Goal: Communication & Community: Connect with others

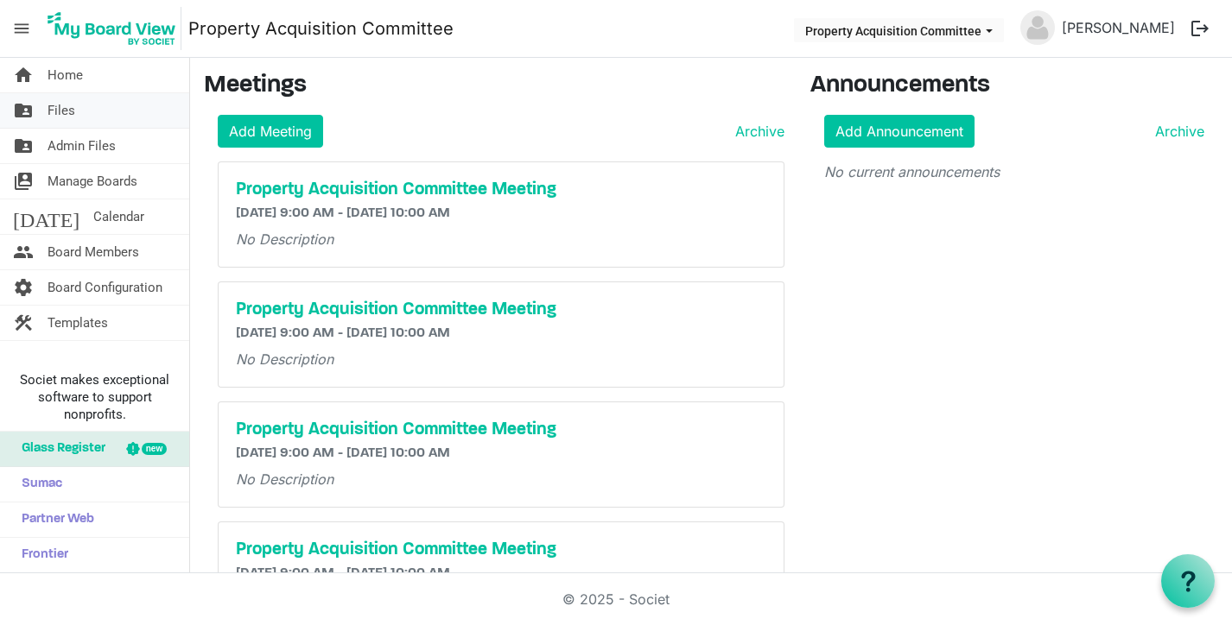
click at [52, 99] on span "Files" at bounding box center [62, 110] width 28 height 35
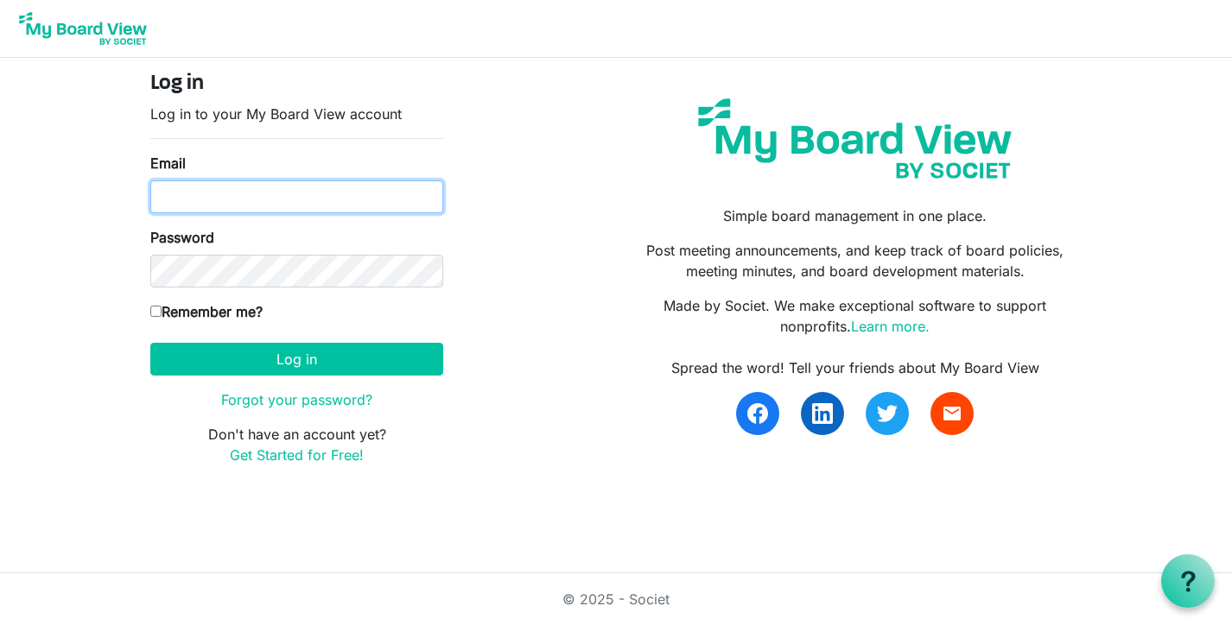
click at [212, 209] on input "Email" at bounding box center [296, 197] width 293 height 33
type input "kate@habitatsaltlake.org"
click at [150, 343] on button "Log in" at bounding box center [296, 359] width 293 height 33
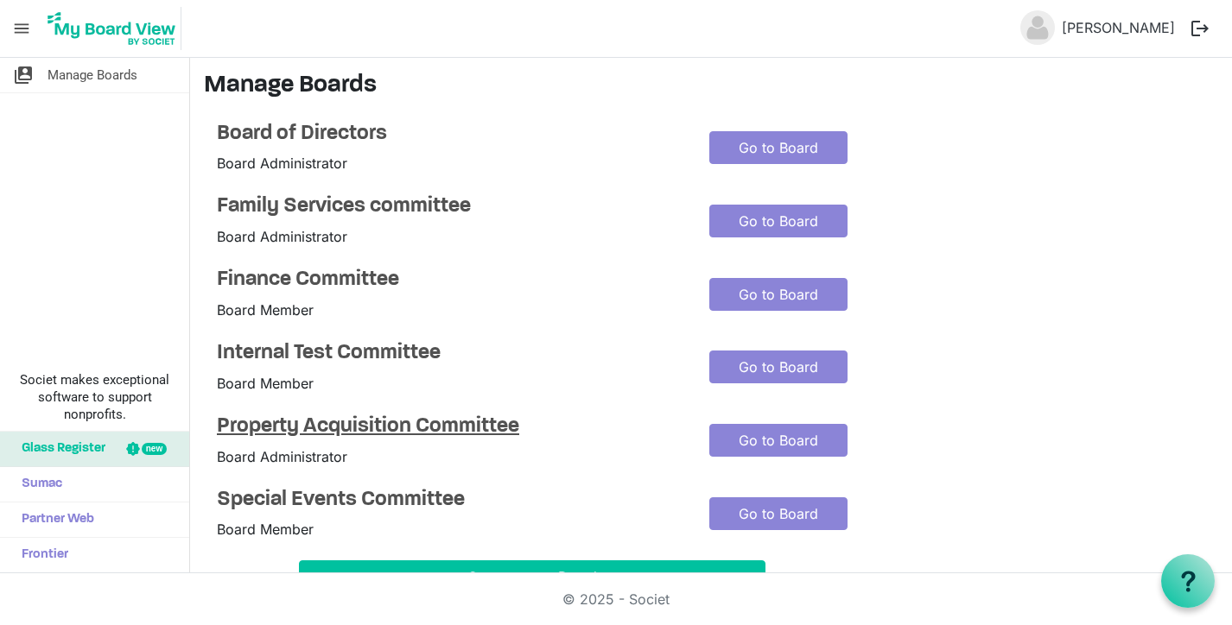
click at [258, 433] on h4 "Property Acquisition Committee" at bounding box center [450, 427] width 466 height 25
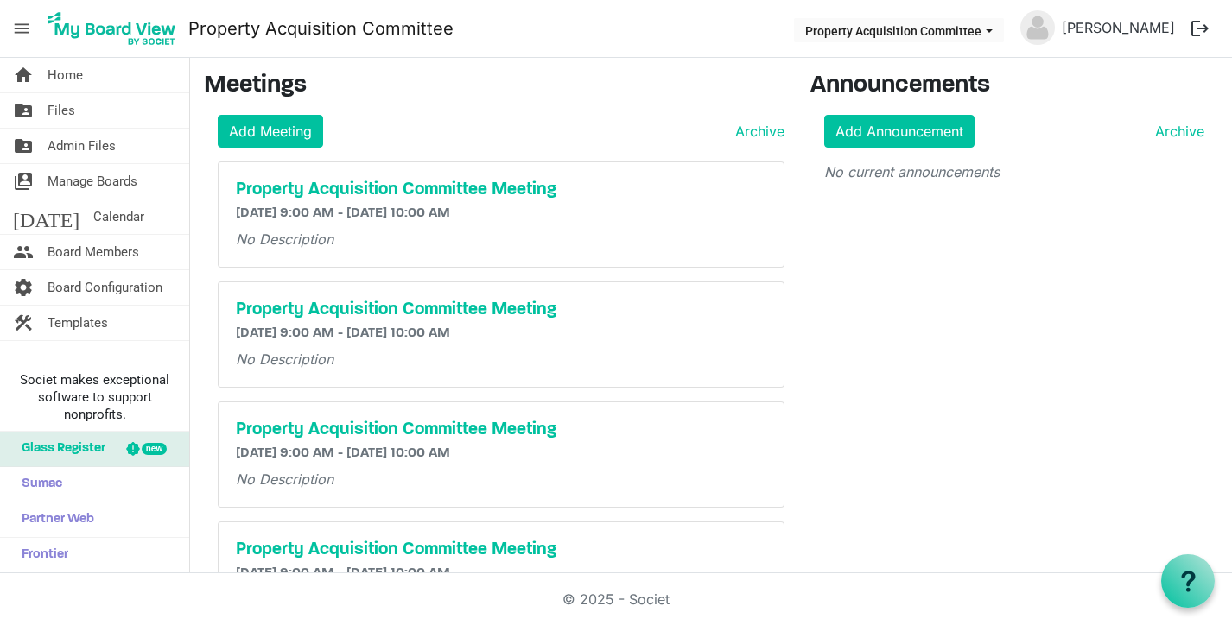
click at [258, 433] on h5 "Property Acquisition Committee Meeting" at bounding box center [501, 430] width 530 height 21
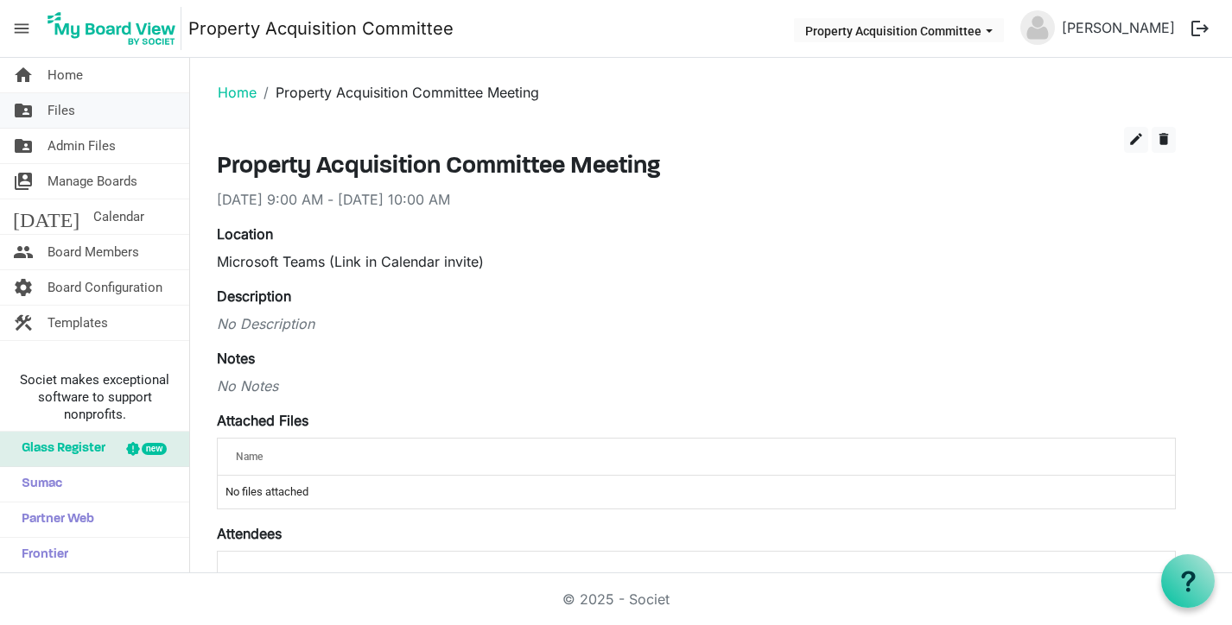
click at [59, 94] on span "Files" at bounding box center [62, 110] width 28 height 35
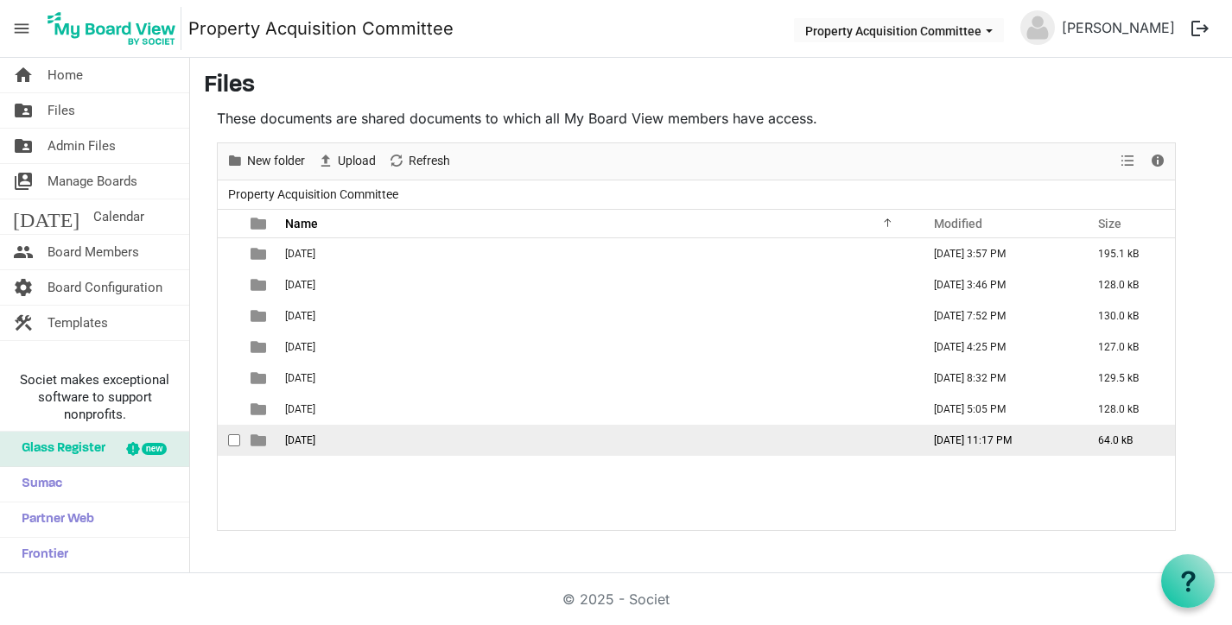
click at [301, 428] on td "[DATE]" at bounding box center [598, 440] width 636 height 31
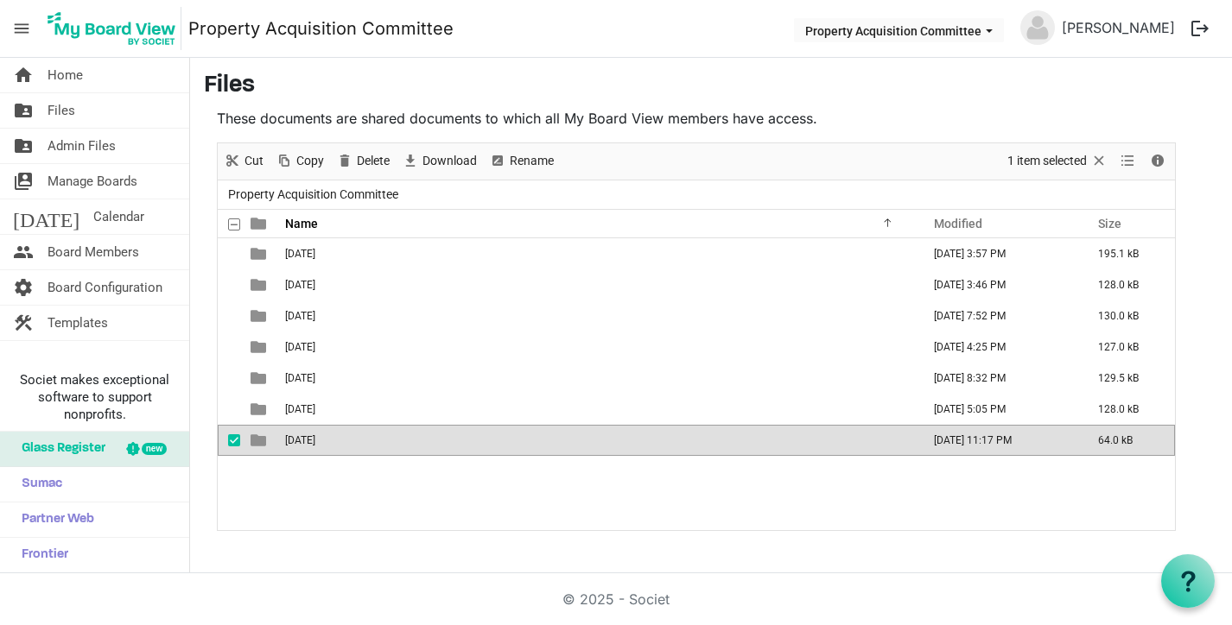
click at [301, 428] on td "[DATE]" at bounding box center [598, 440] width 636 height 31
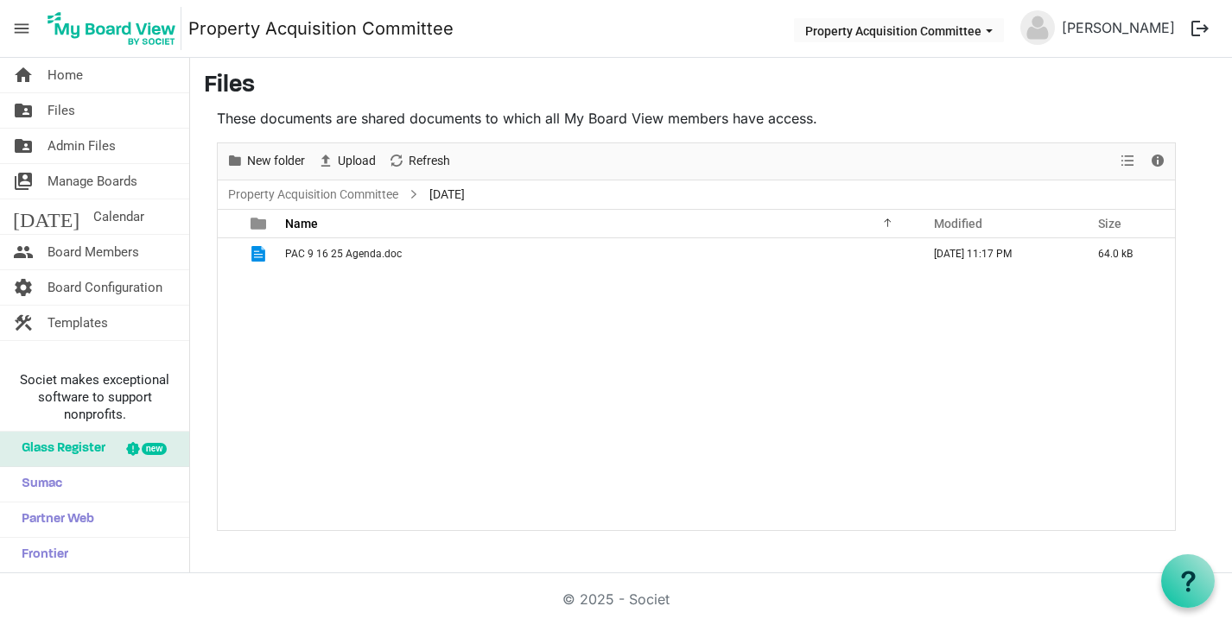
click at [480, 328] on div "PAC 9 16 25 Agenda.doc September 13, 2025 11:17 PM 64.0 kB" at bounding box center [696, 384] width 957 height 292
click at [363, 164] on span "Upload" at bounding box center [356, 161] width 41 height 22
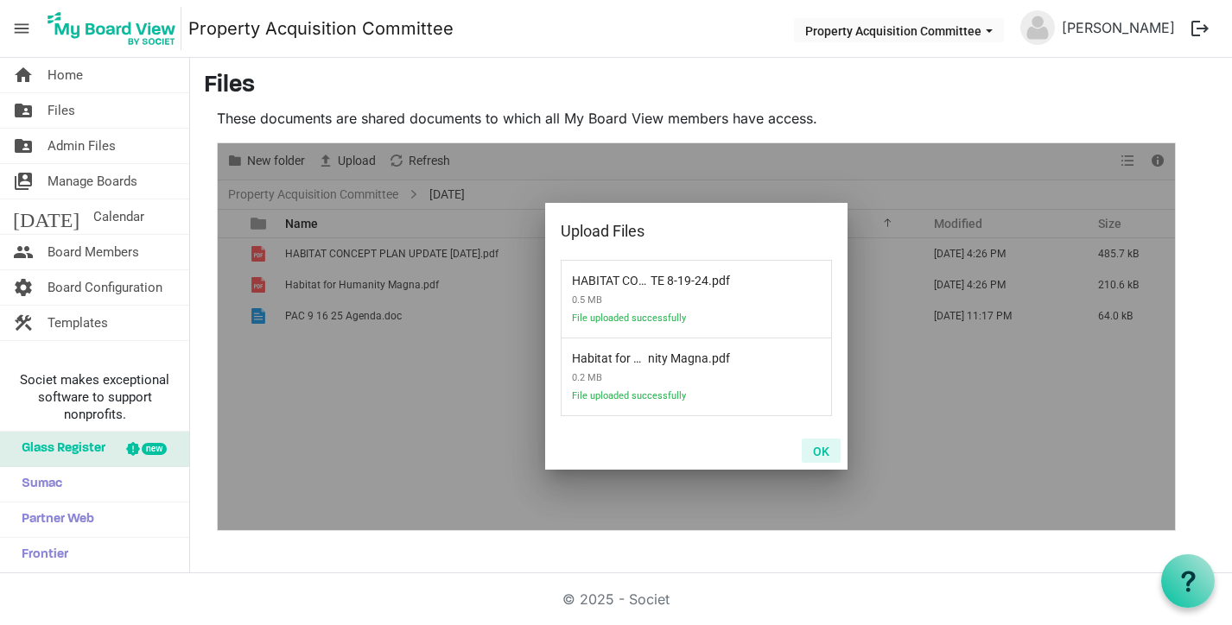
click at [825, 443] on button "OK" at bounding box center [821, 451] width 39 height 24
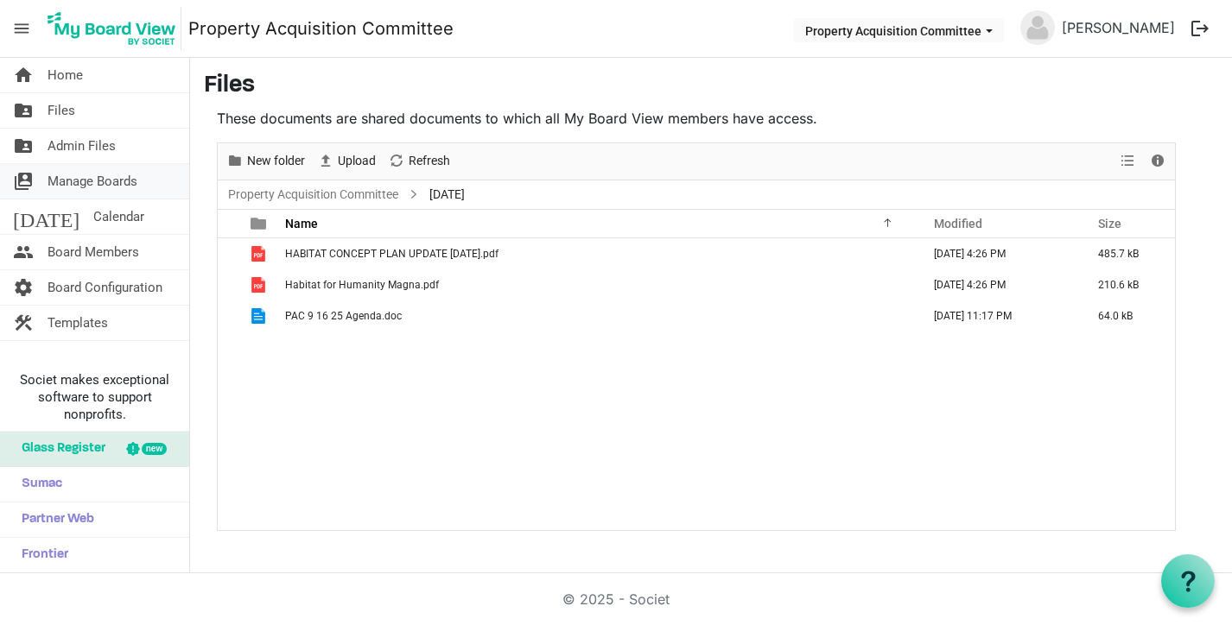
click at [60, 177] on span "Manage Boards" at bounding box center [93, 181] width 90 height 35
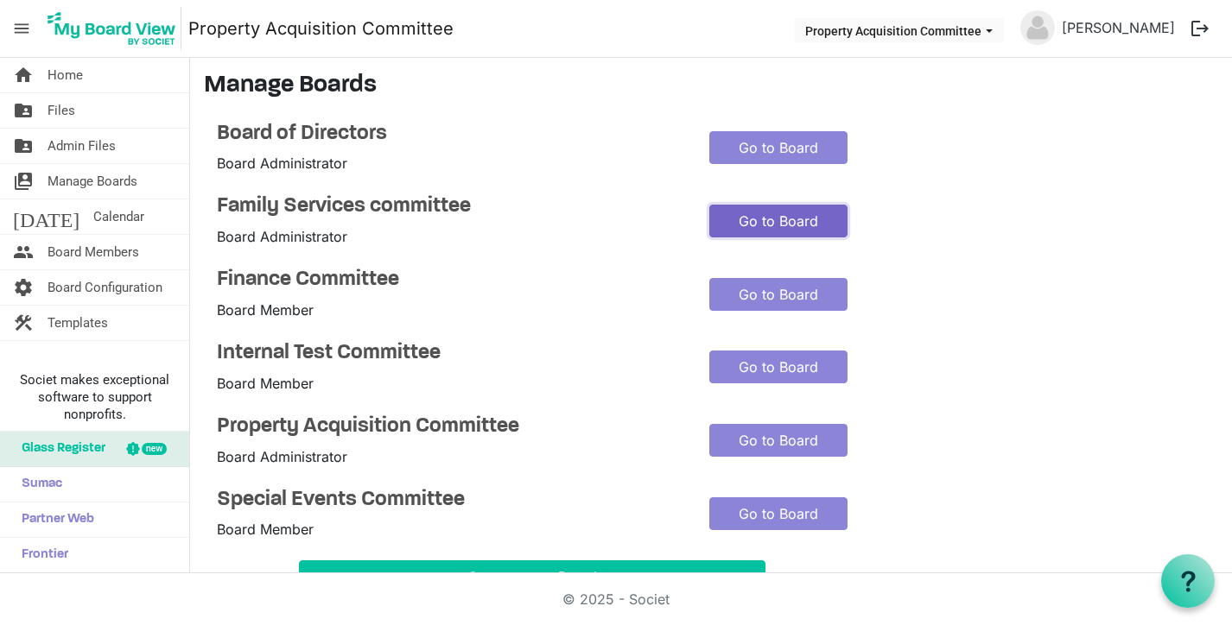
click at [751, 225] on link "Go to Board" at bounding box center [778, 221] width 138 height 33
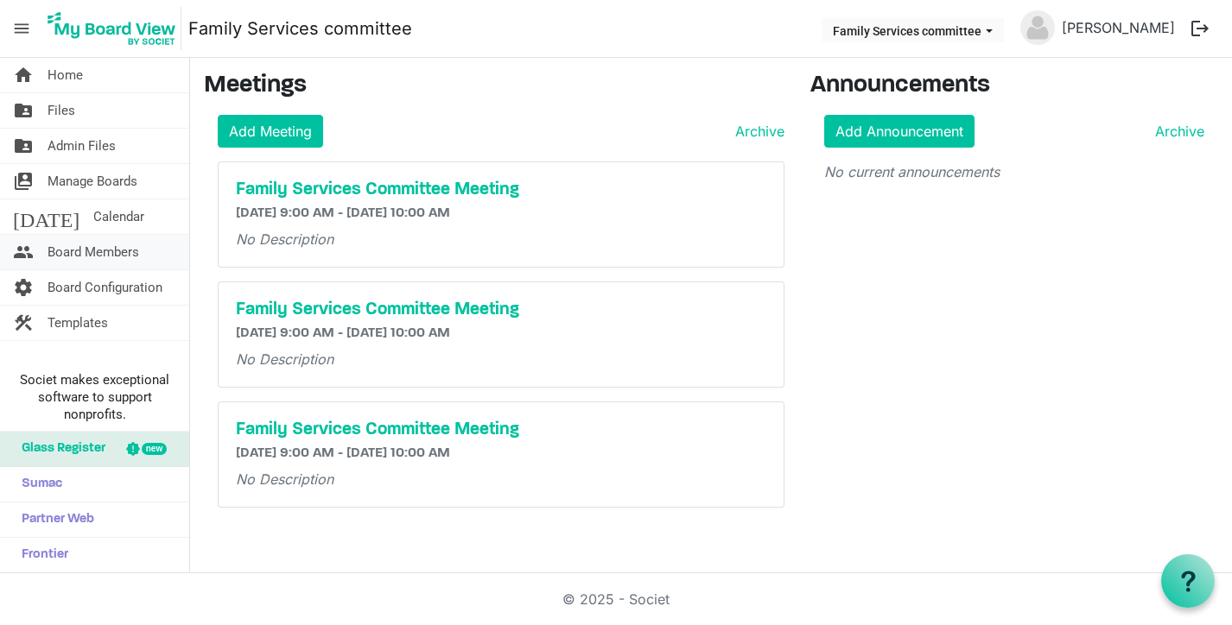
click at [68, 255] on span "Board Members" at bounding box center [94, 252] width 92 height 35
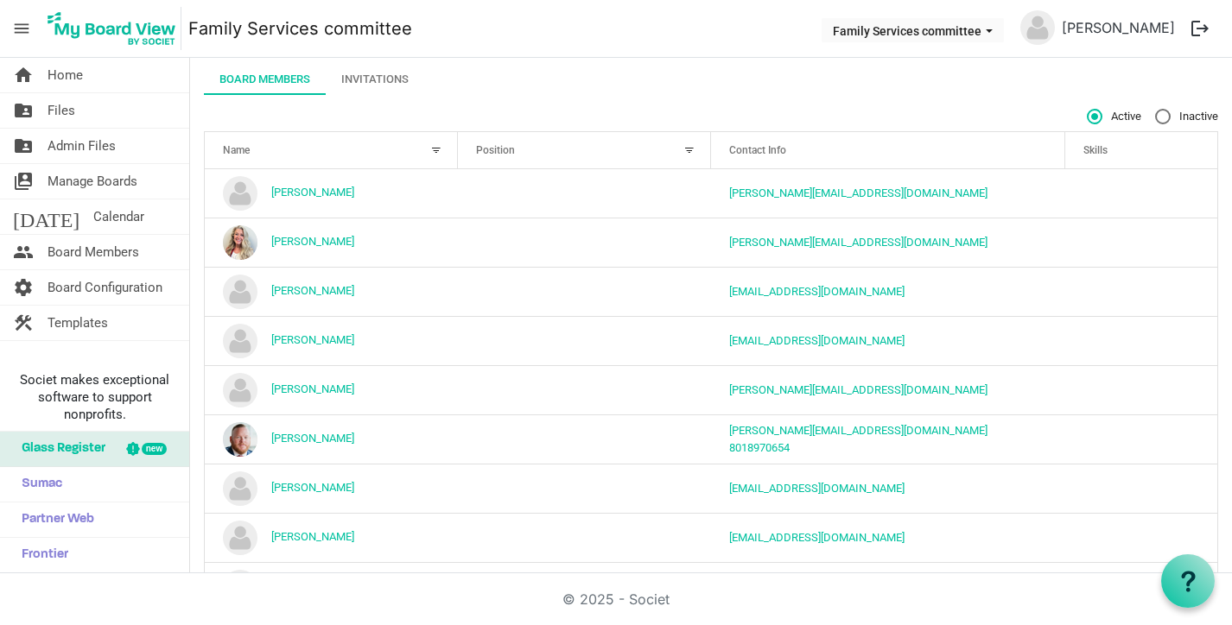
scroll to position [90, 0]
click at [386, 82] on div "Invitations" at bounding box center [374, 80] width 67 height 17
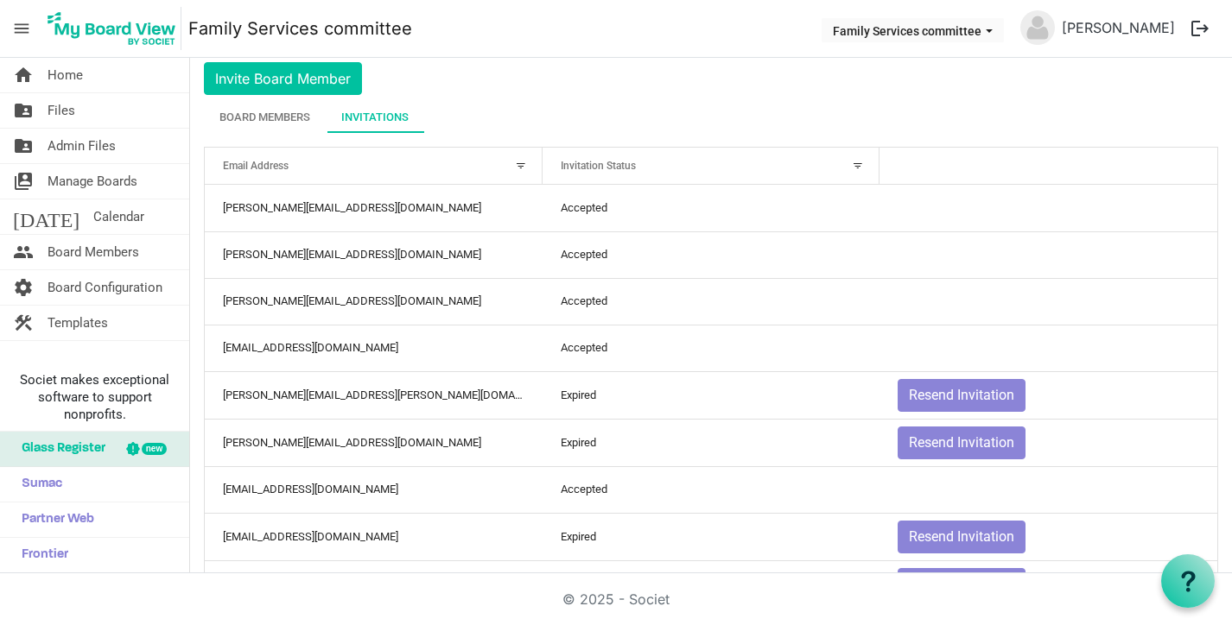
scroll to position [22, 0]
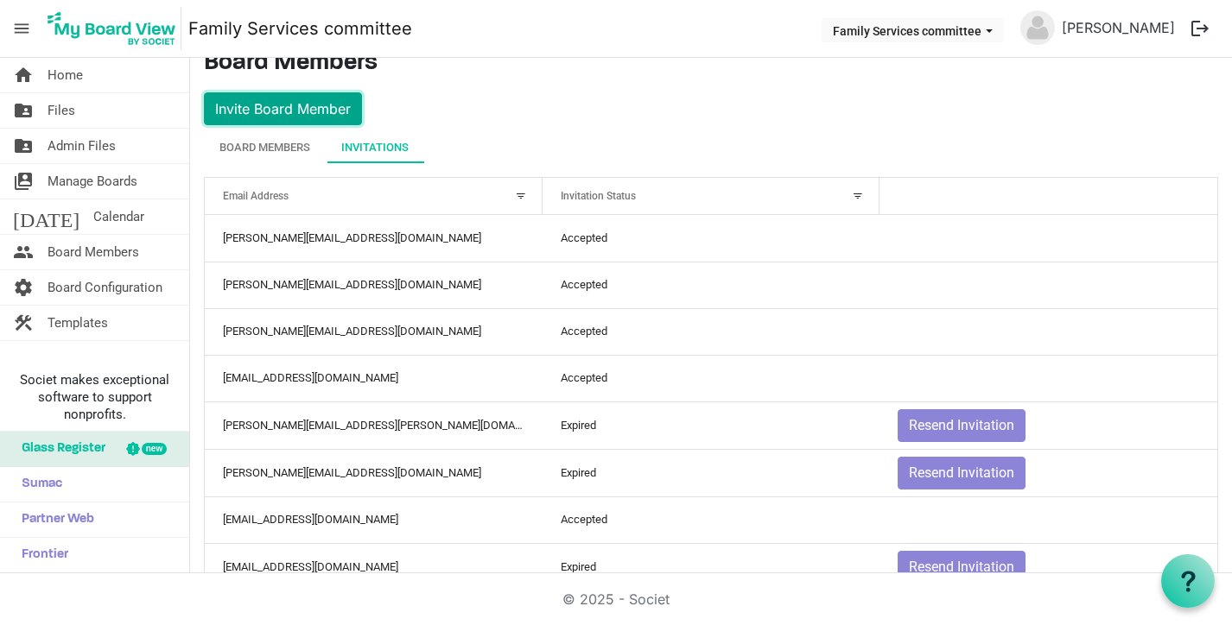
click at [294, 109] on button "Invite Board Member" at bounding box center [283, 108] width 158 height 33
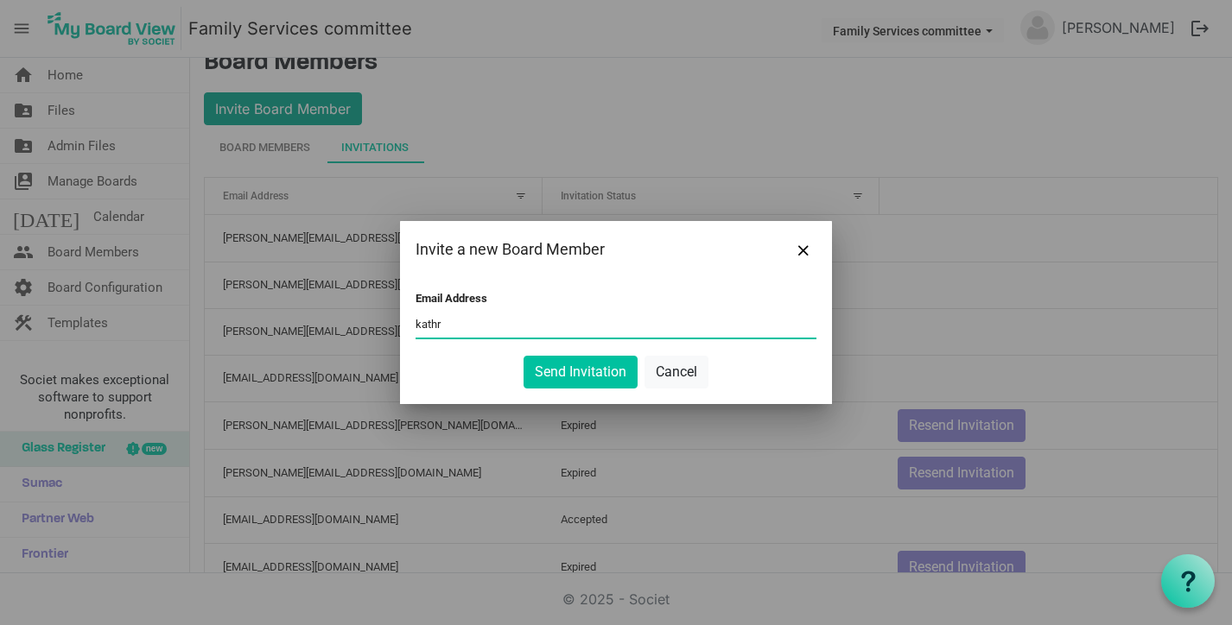
click at [523, 356] on button "Send Invitation" at bounding box center [580, 372] width 114 height 33
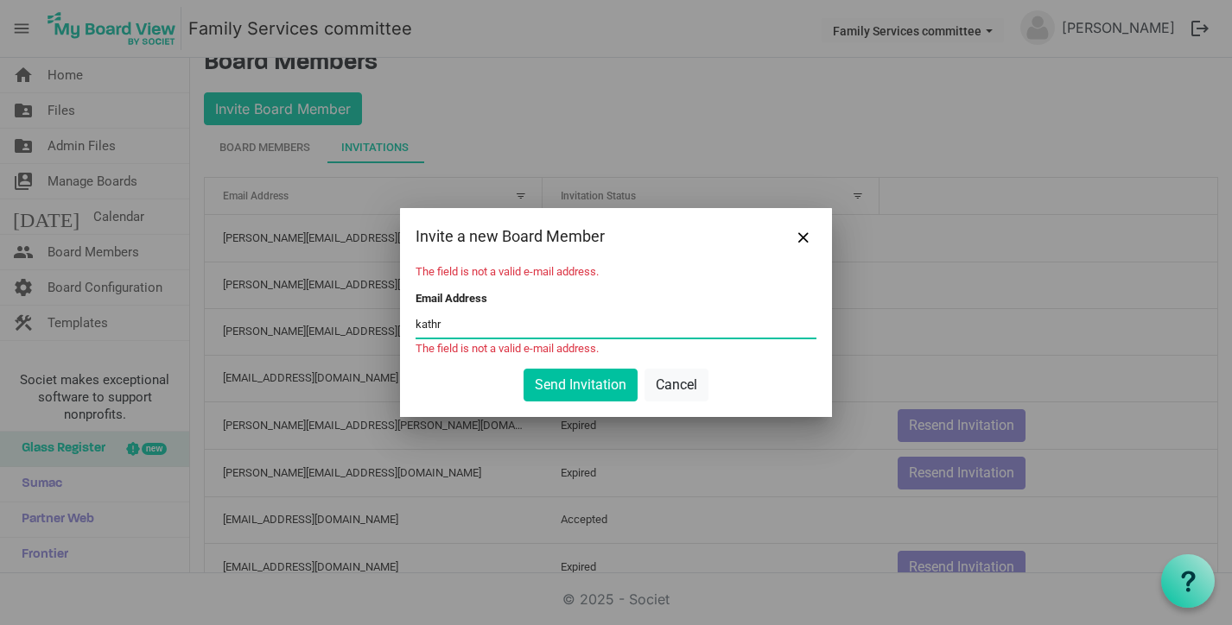
type input "kathryn@habitatsaltlake.org"
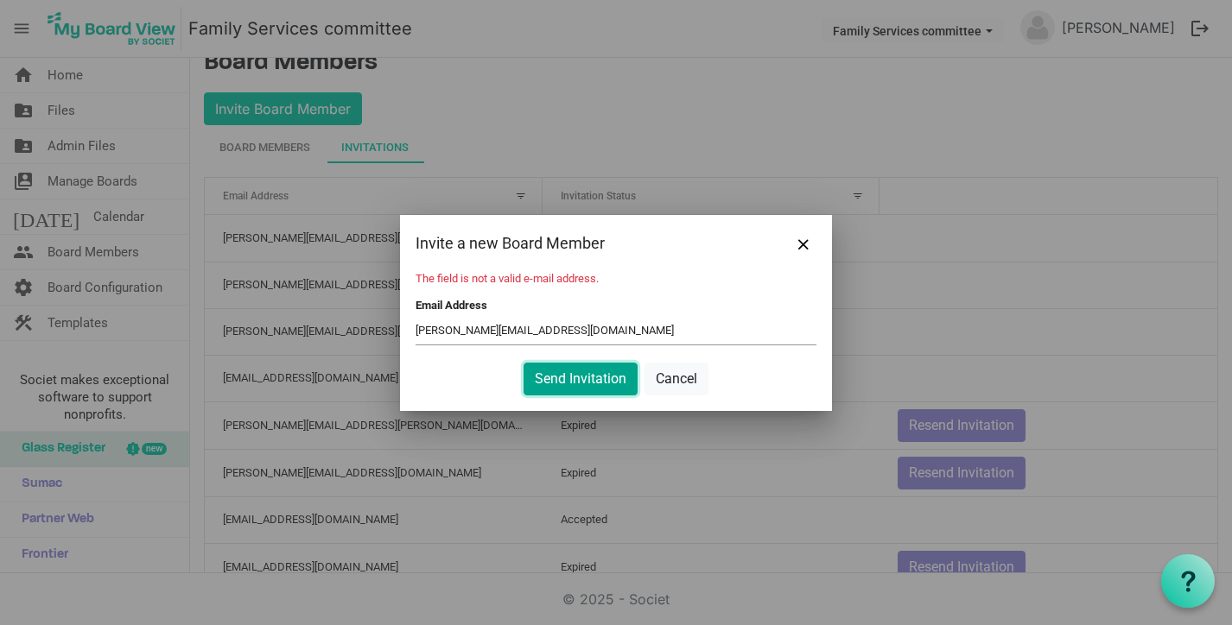
click at [584, 388] on button "Send Invitation" at bounding box center [580, 379] width 114 height 33
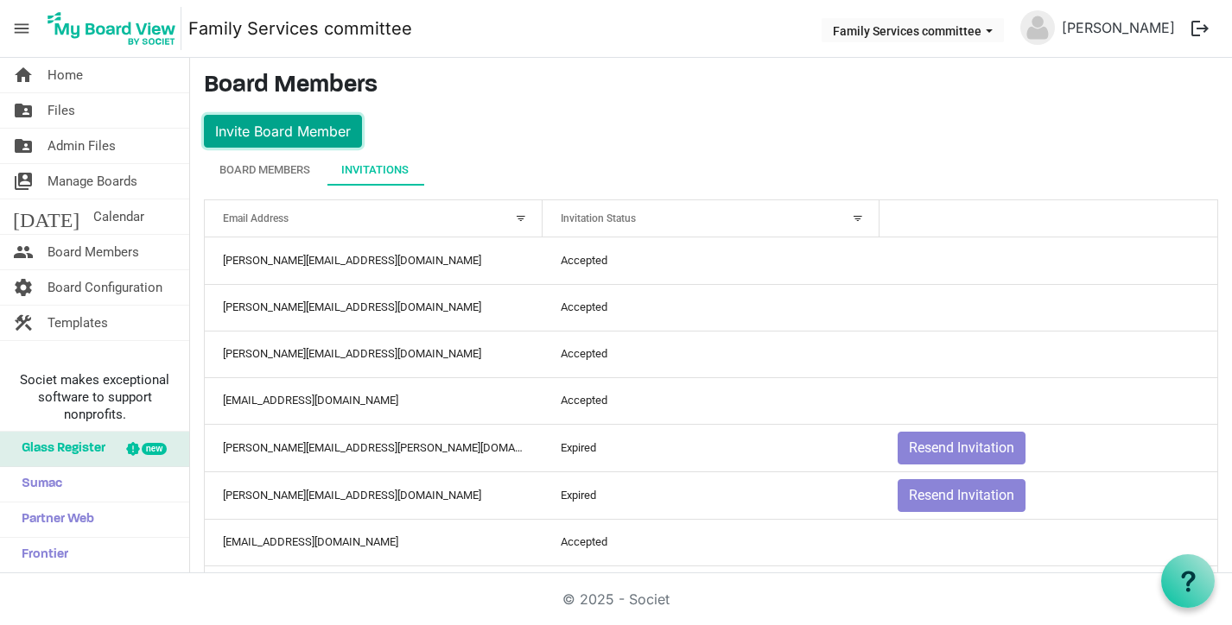
click at [294, 119] on button "Invite Board Member" at bounding box center [283, 131] width 158 height 33
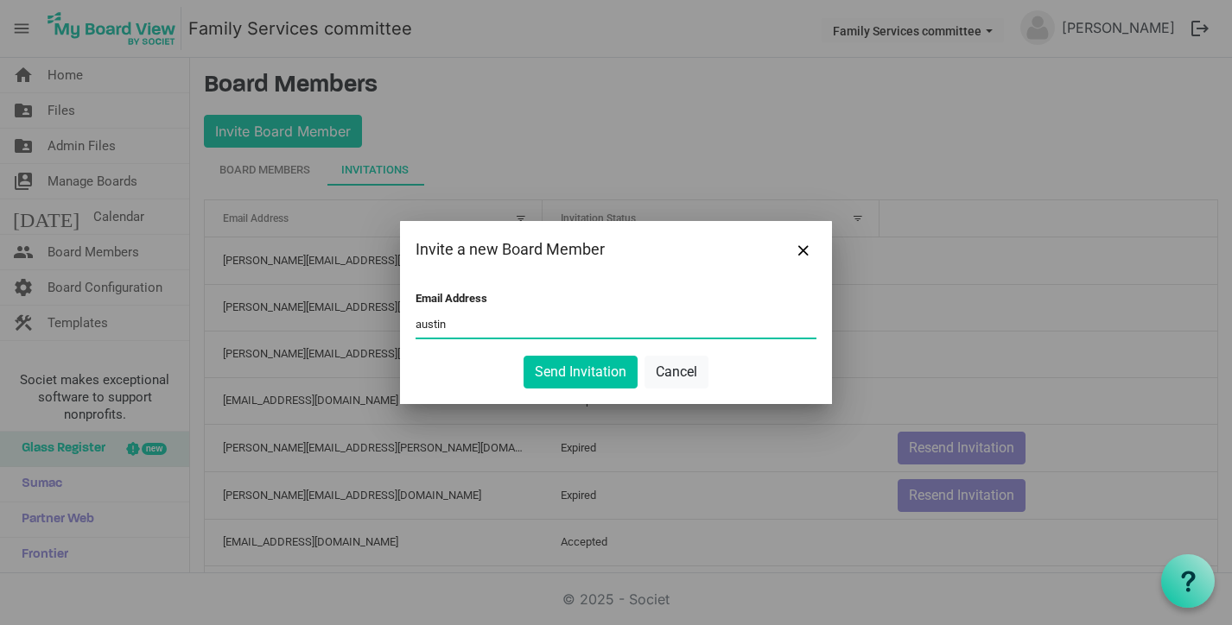
type input "[EMAIL_ADDRESS][DOMAIN_NAME]"
click at [584, 375] on button "Send Invitation" at bounding box center [580, 372] width 114 height 33
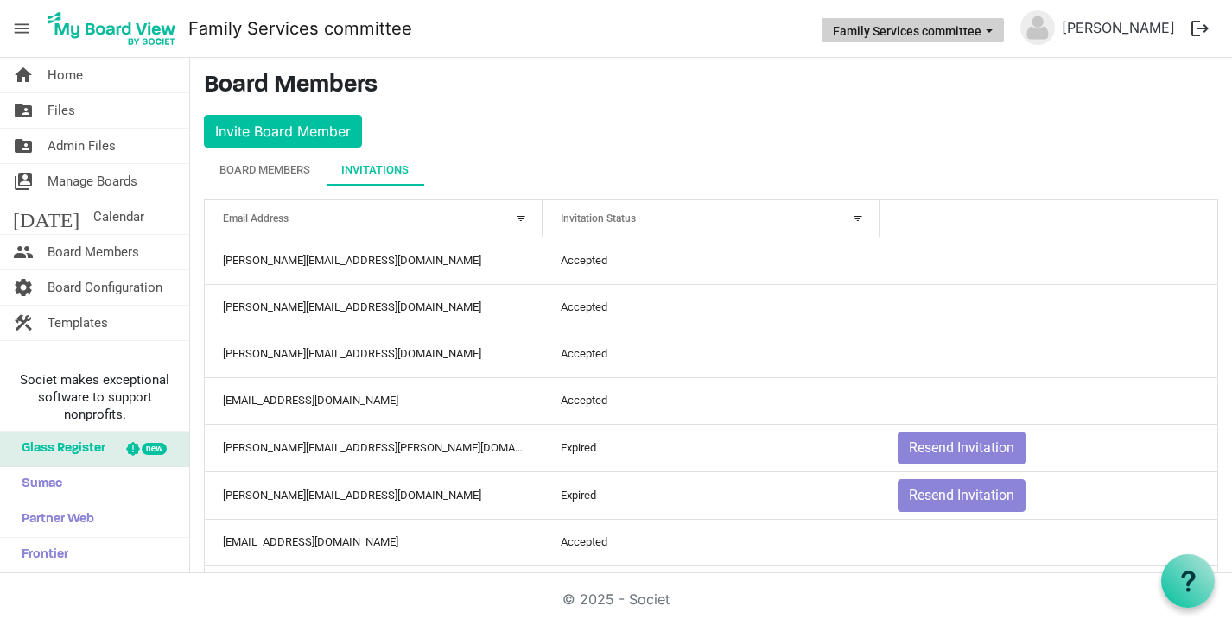
click at [901, 32] on button "Family Services committee" at bounding box center [912, 30] width 182 height 24
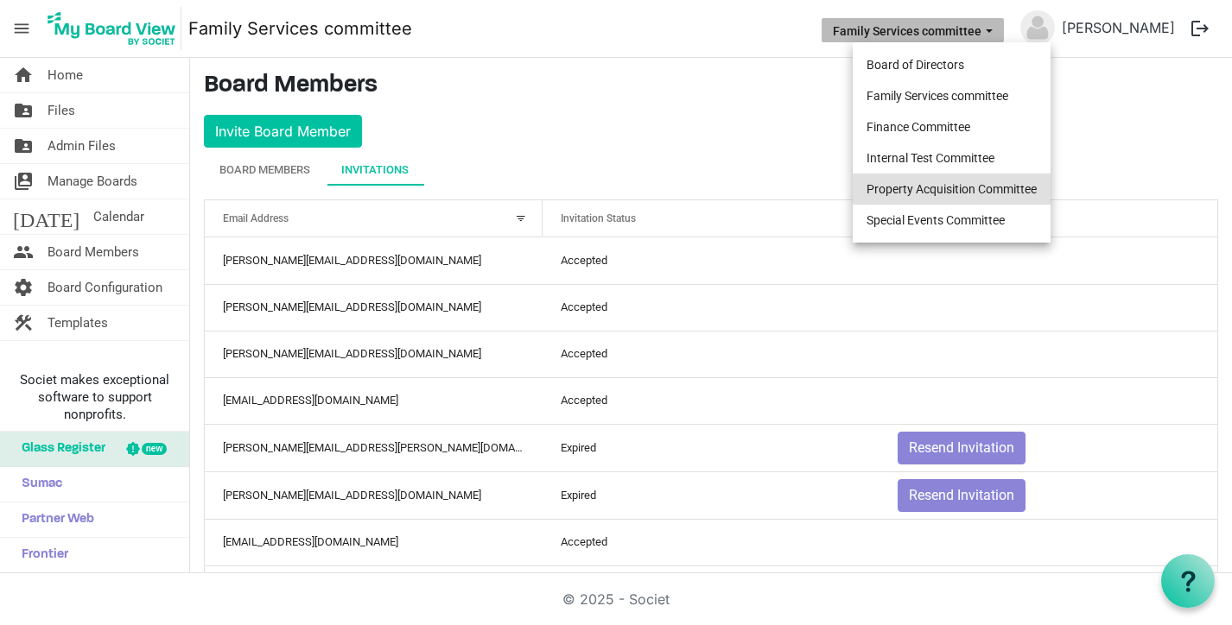
click at [902, 199] on li "Property Acquisition Committee" at bounding box center [951, 189] width 198 height 31
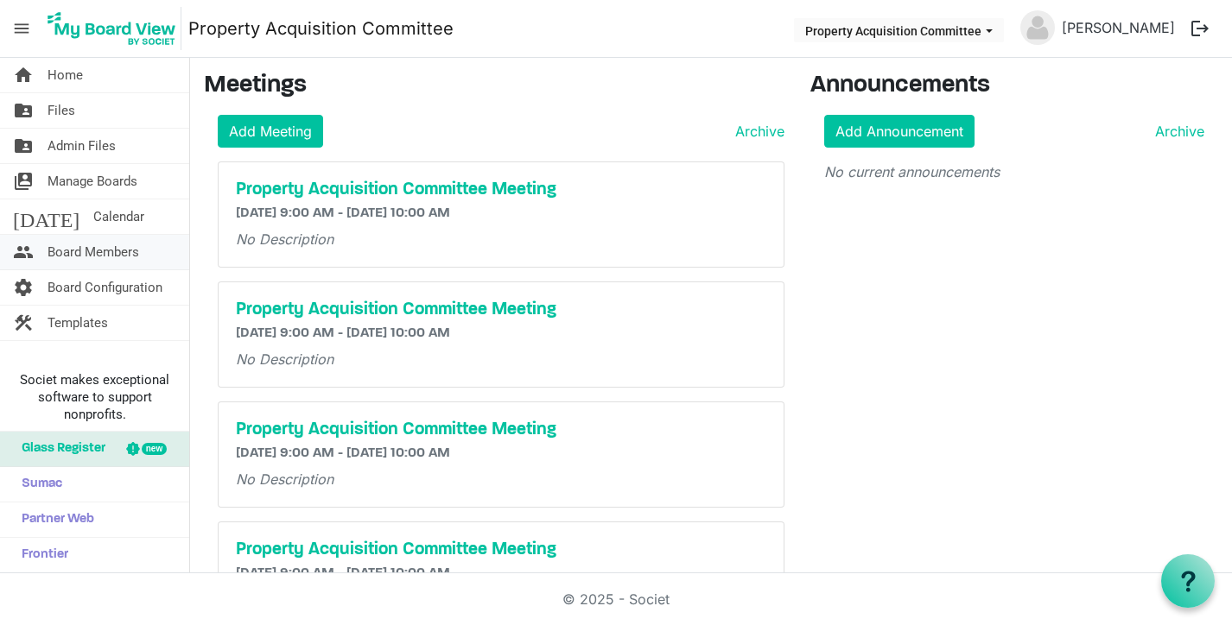
click at [68, 254] on span "Board Members" at bounding box center [94, 252] width 92 height 35
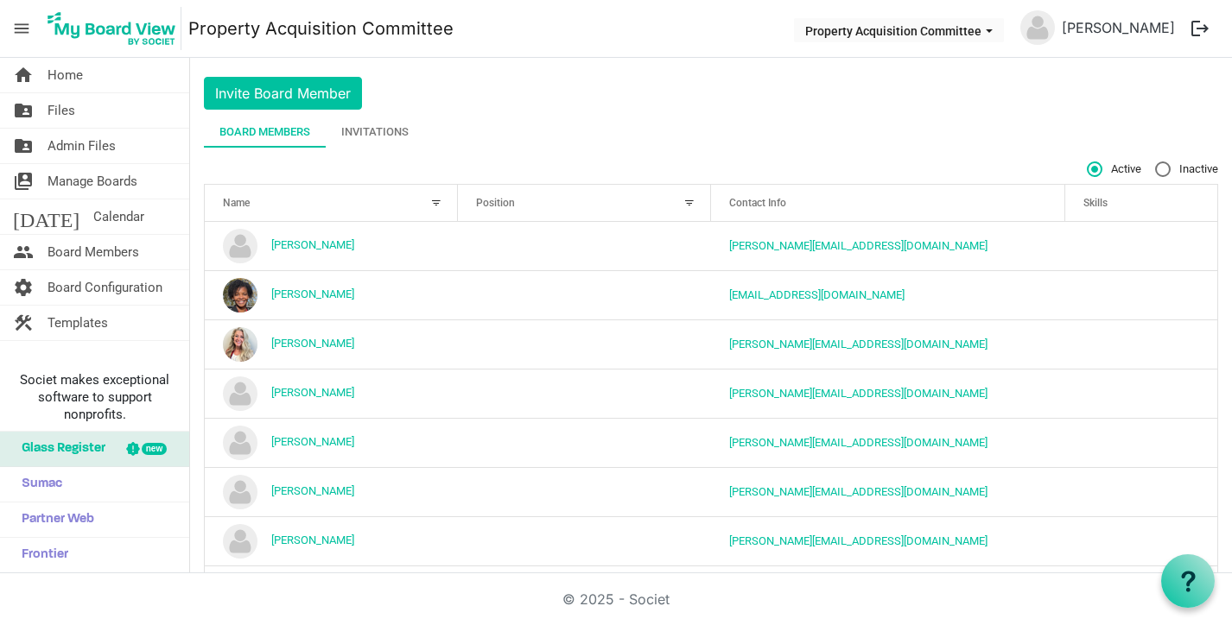
scroll to position [33, 0]
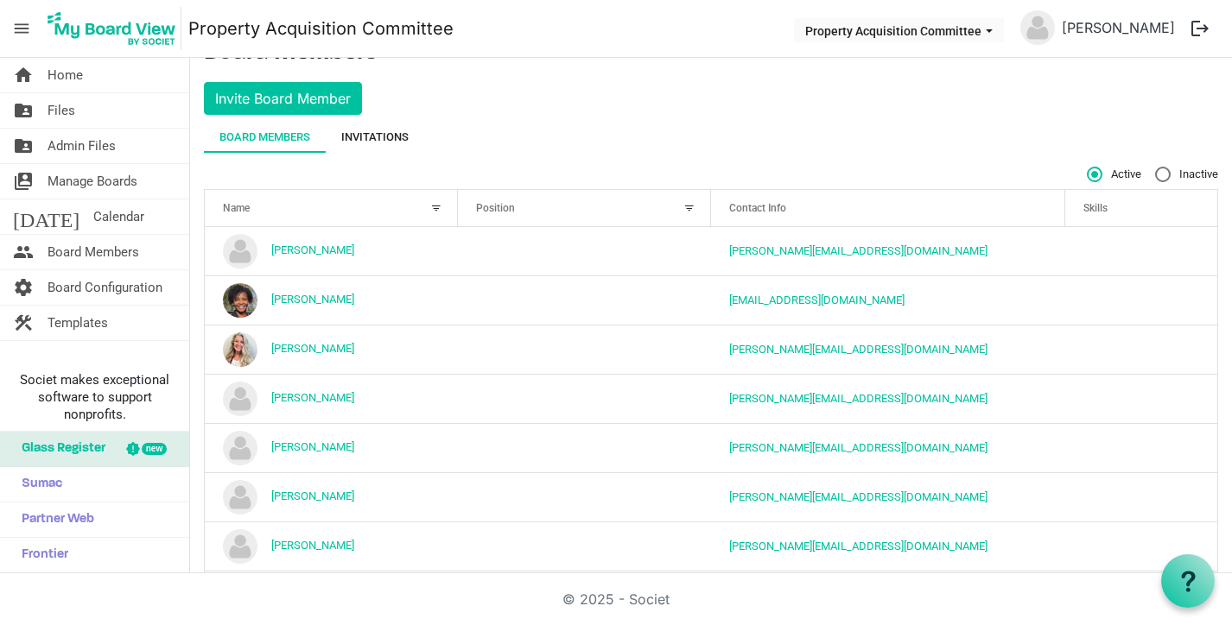
click at [365, 136] on div "Invitations" at bounding box center [374, 137] width 67 height 17
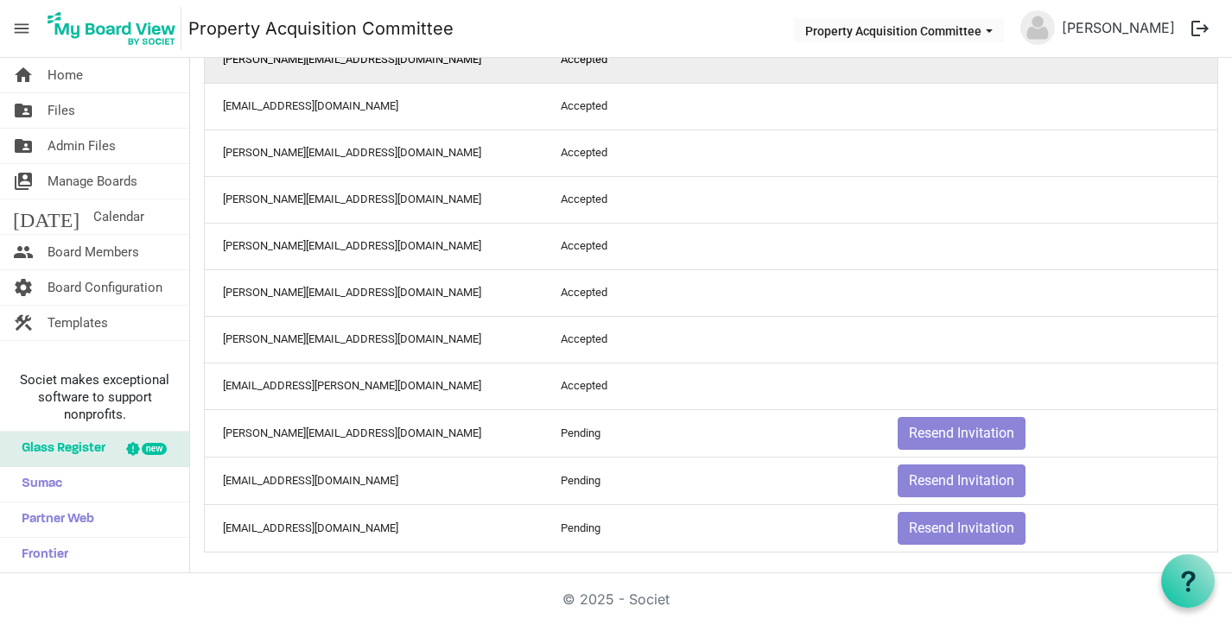
scroll to position [301, 0]
